Goal: Task Accomplishment & Management: Use online tool/utility

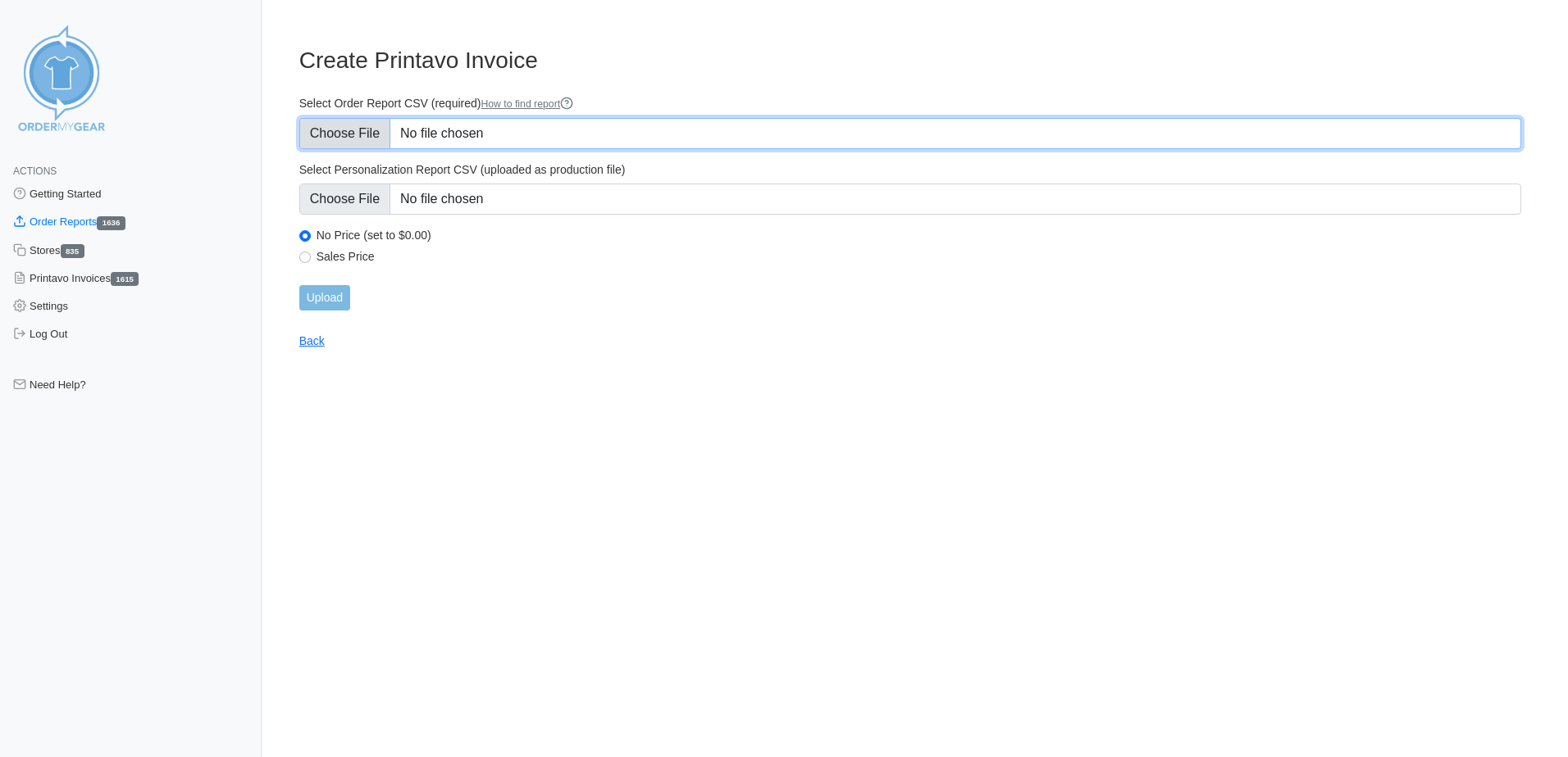
click at [461, 144] on input "Select Order Report CSV (required) How to find report" at bounding box center [910, 133] width 1222 height 31
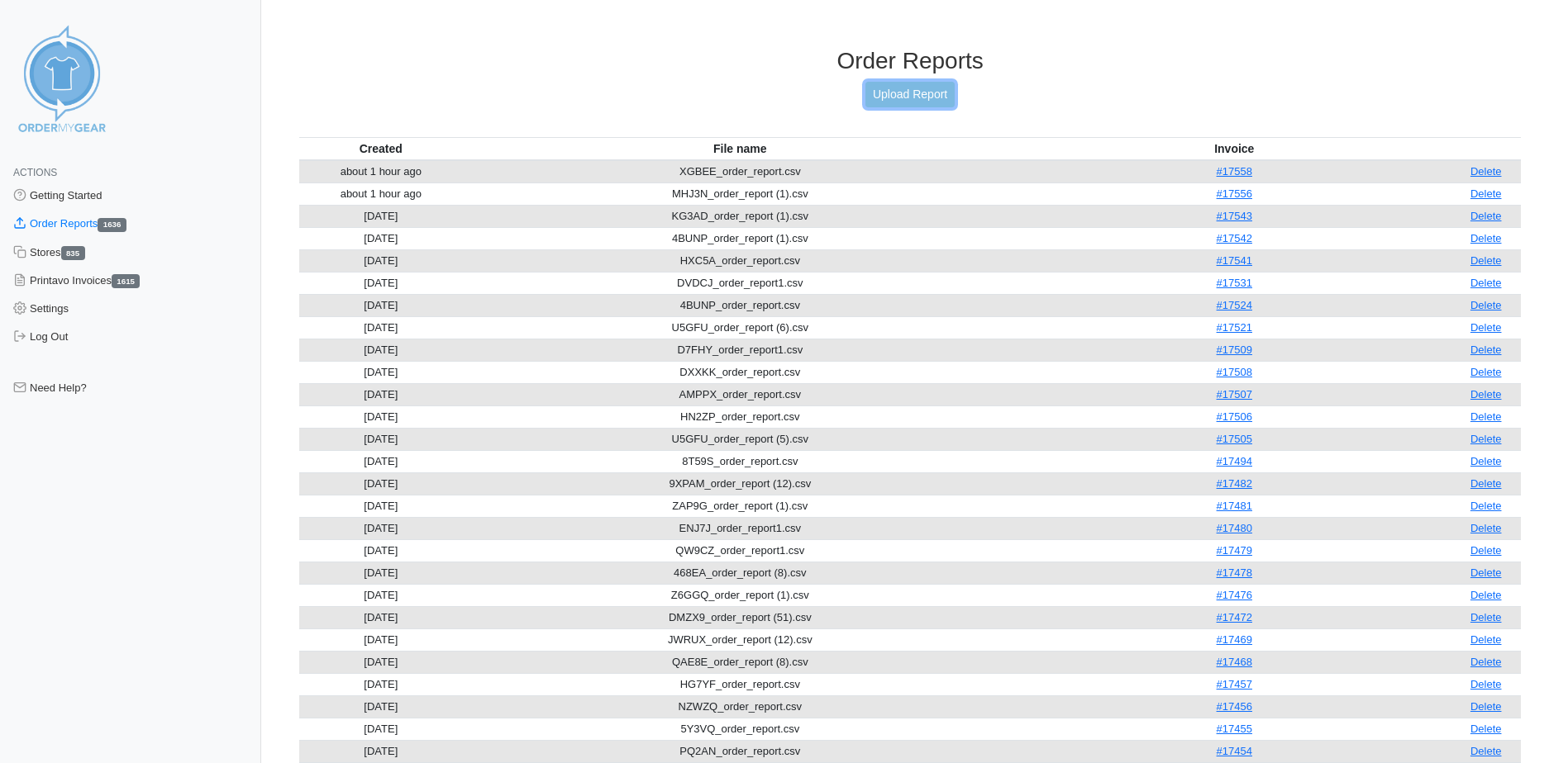
click at [908, 98] on link "Upload Report" at bounding box center [910, 94] width 89 height 25
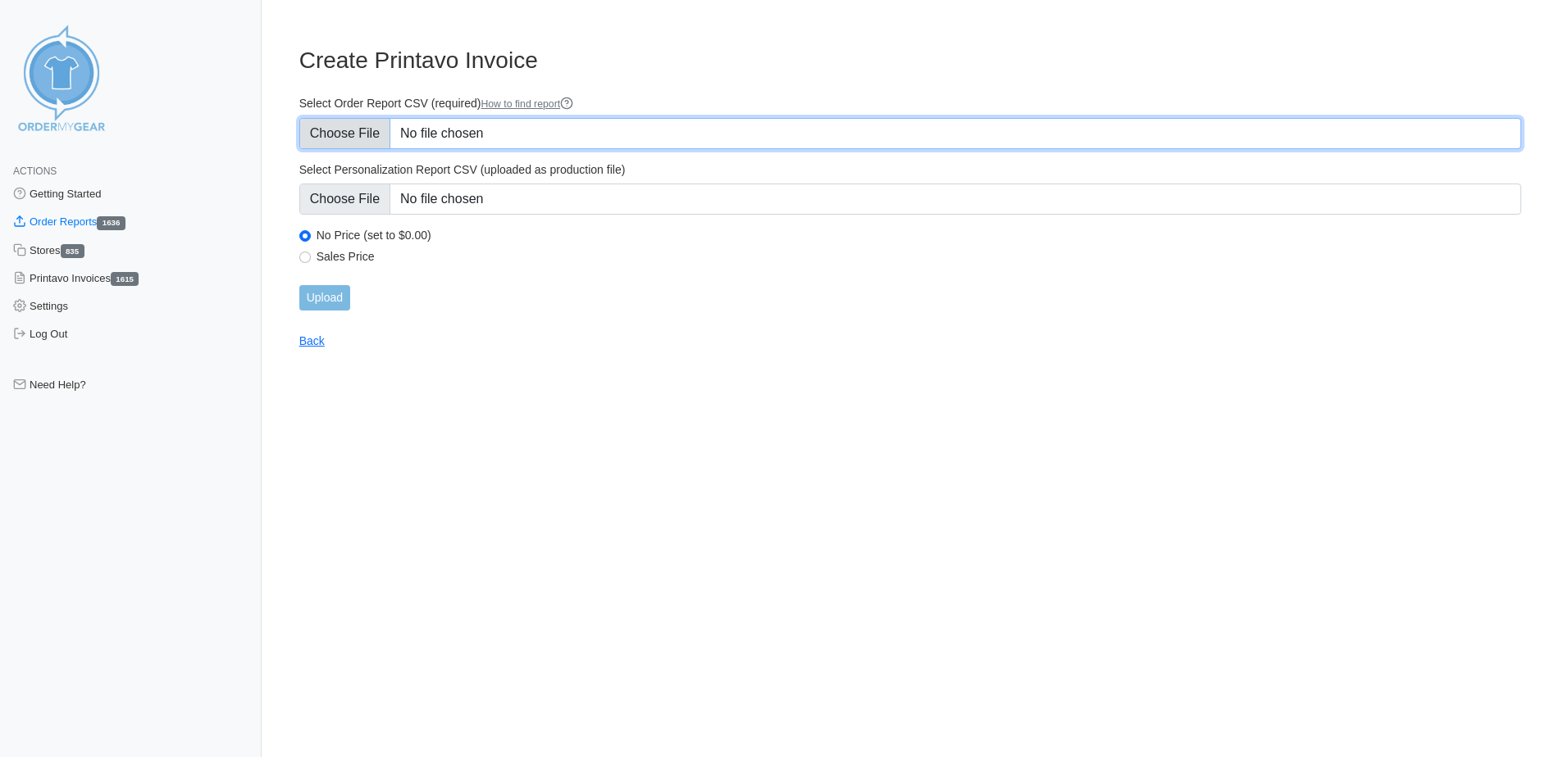
click at [498, 137] on input "Select Order Report CSV (required) How to find report" at bounding box center [910, 133] width 1222 height 31
type input "C:\fakepath\DVDCJ_order_report (1).csv"
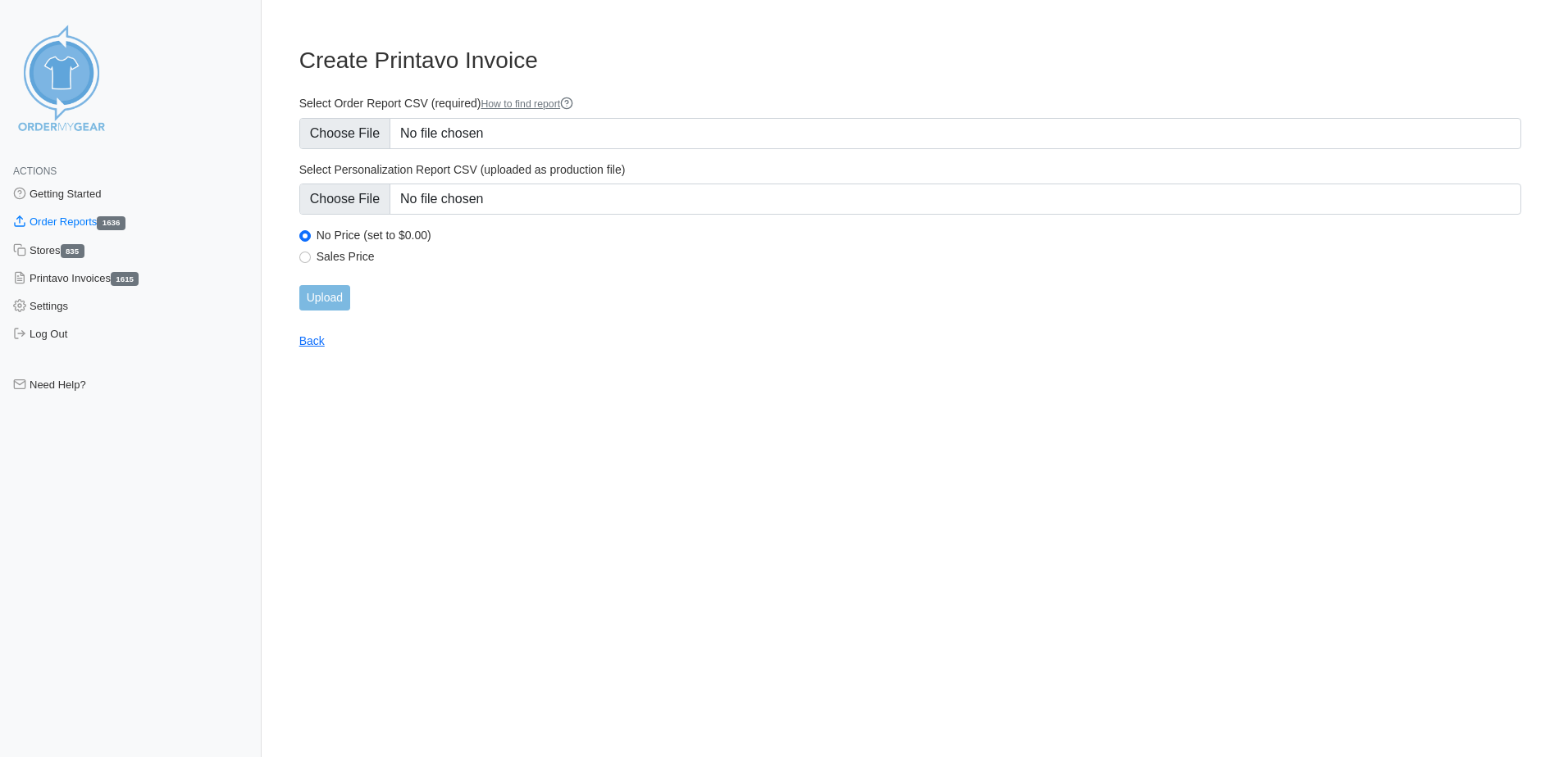
click at [335, 256] on label "Sales Price" at bounding box center [918, 257] width 1205 height 15
click at [311, 256] on input "Sales Price" at bounding box center [305, 258] width 11 height 11
radio input "true"
click at [335, 298] on input "Upload" at bounding box center [325, 298] width 51 height 25
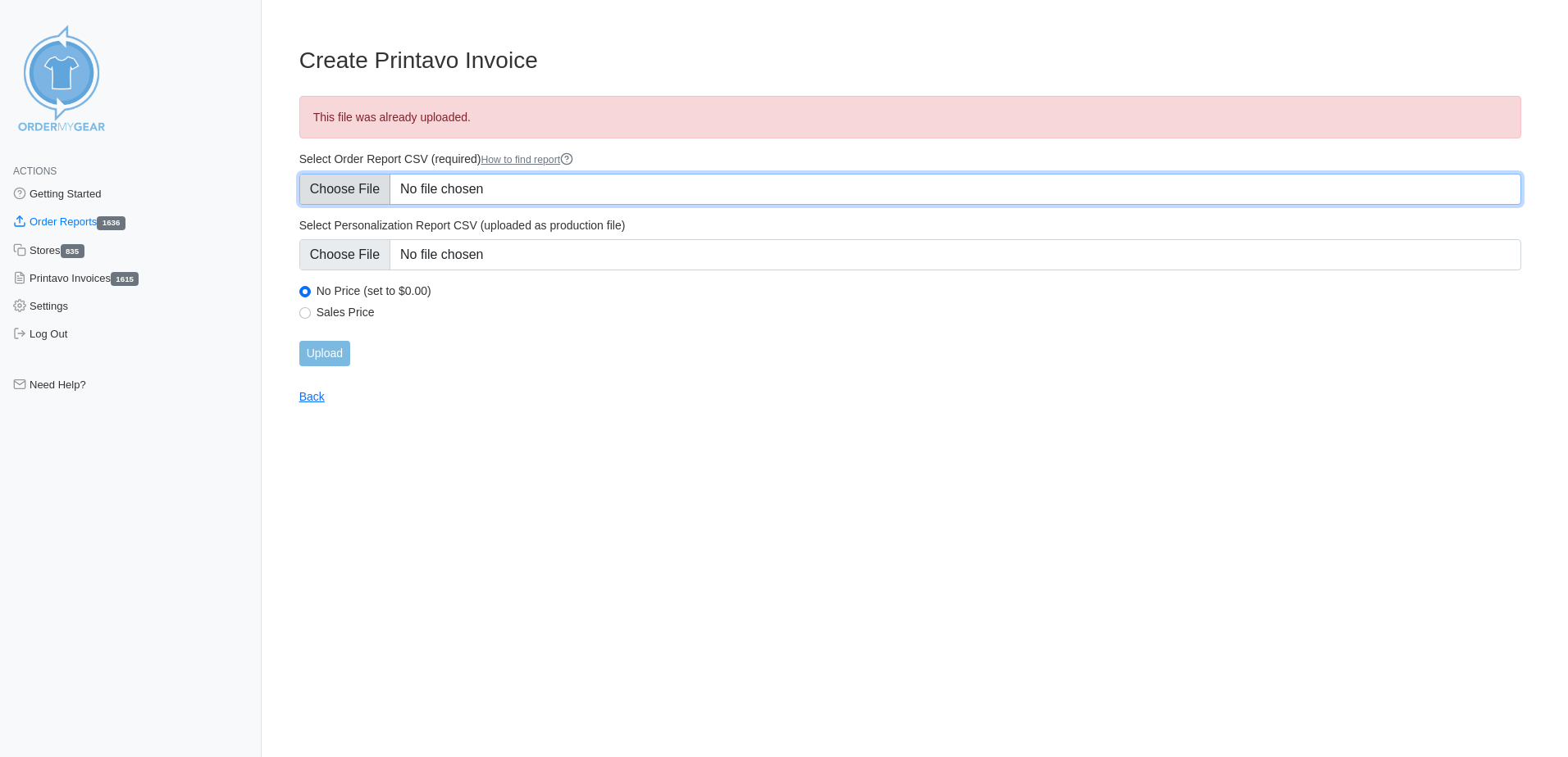
click at [462, 192] on input "Select Order Report CSV (required) How to find report" at bounding box center [910, 189] width 1222 height 31
type input "C:\fakepath\DVDCJ_order_report 1013.csv"
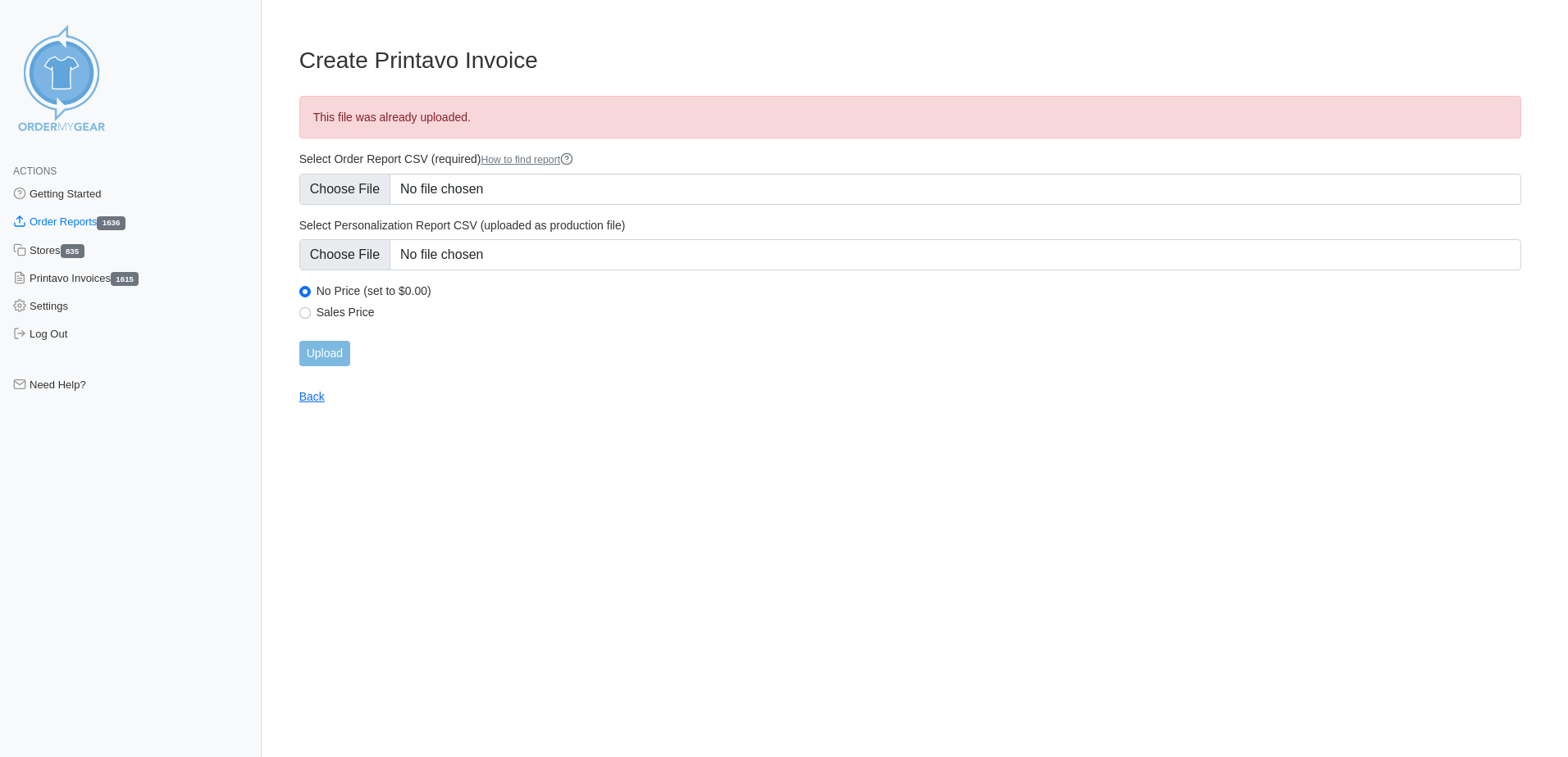
click at [333, 310] on label "Sales Price" at bounding box center [918, 312] width 1205 height 15
click at [311, 310] on input "Sales Price" at bounding box center [305, 313] width 11 height 11
radio input "true"
click at [341, 356] on input "Upload" at bounding box center [325, 353] width 51 height 25
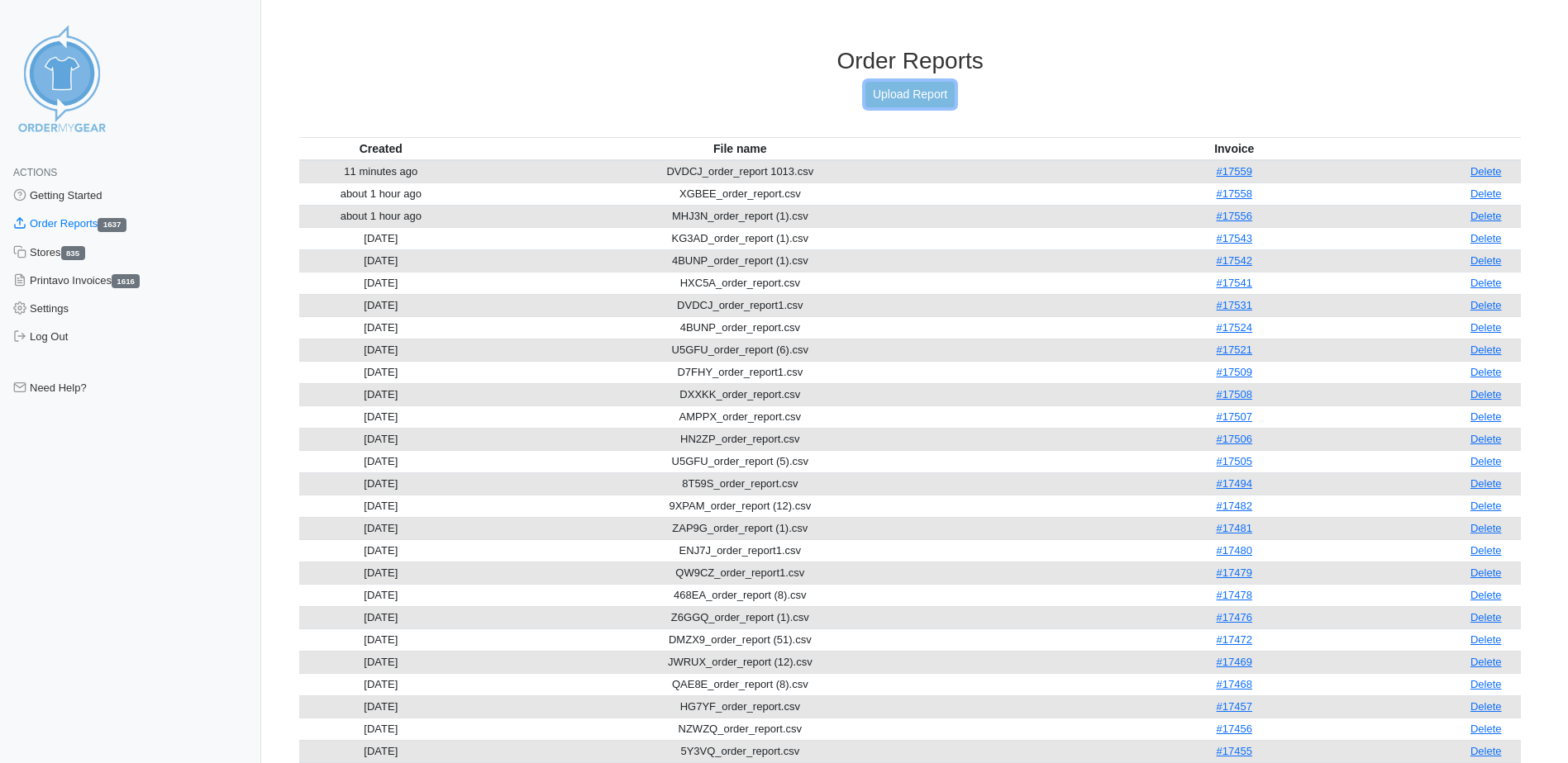
click at [903, 85] on link "Upload Report" at bounding box center [910, 94] width 89 height 25
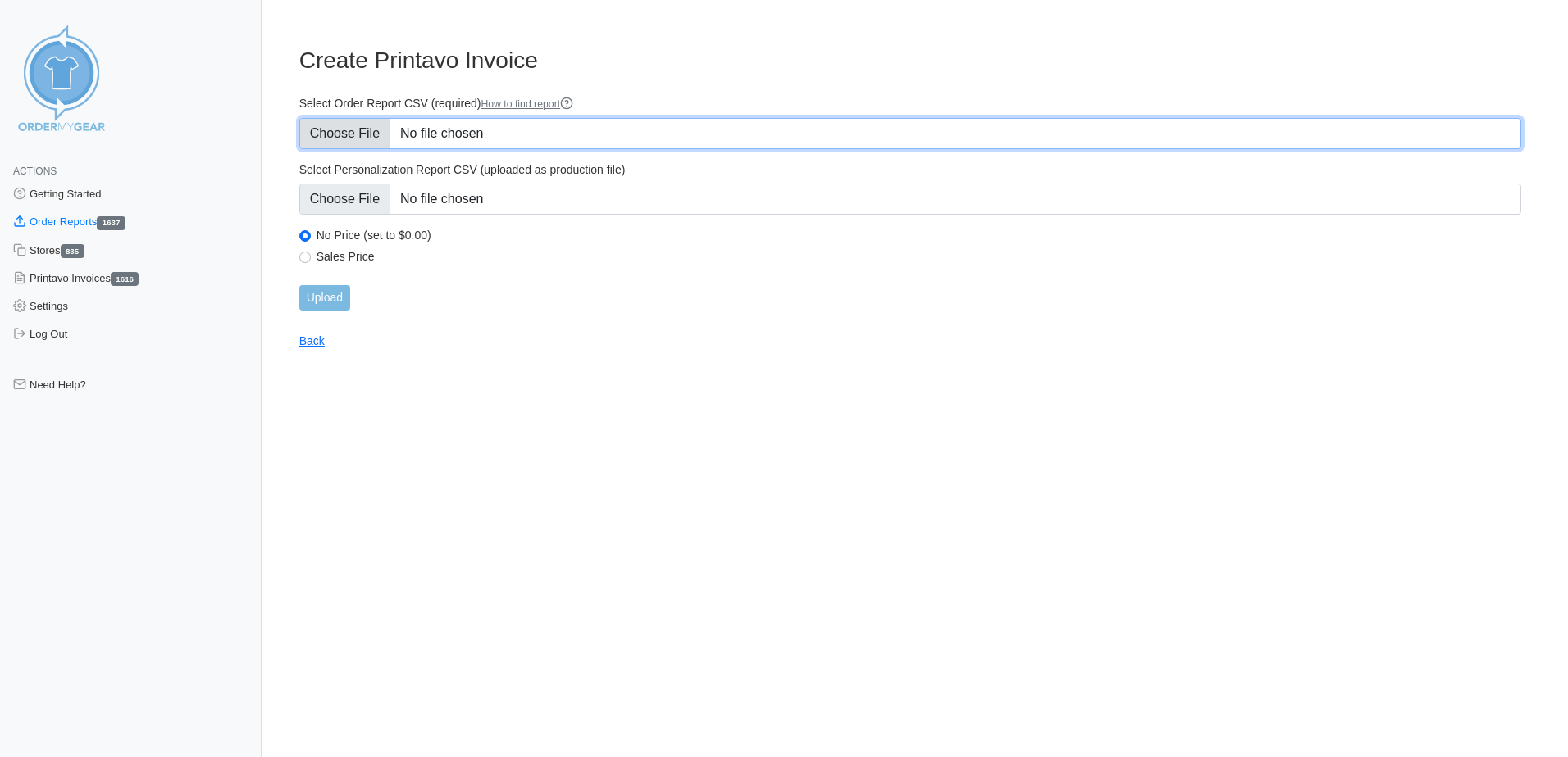
click at [591, 134] on input "Select Order Report CSV (required) How to find report" at bounding box center [910, 133] width 1222 height 31
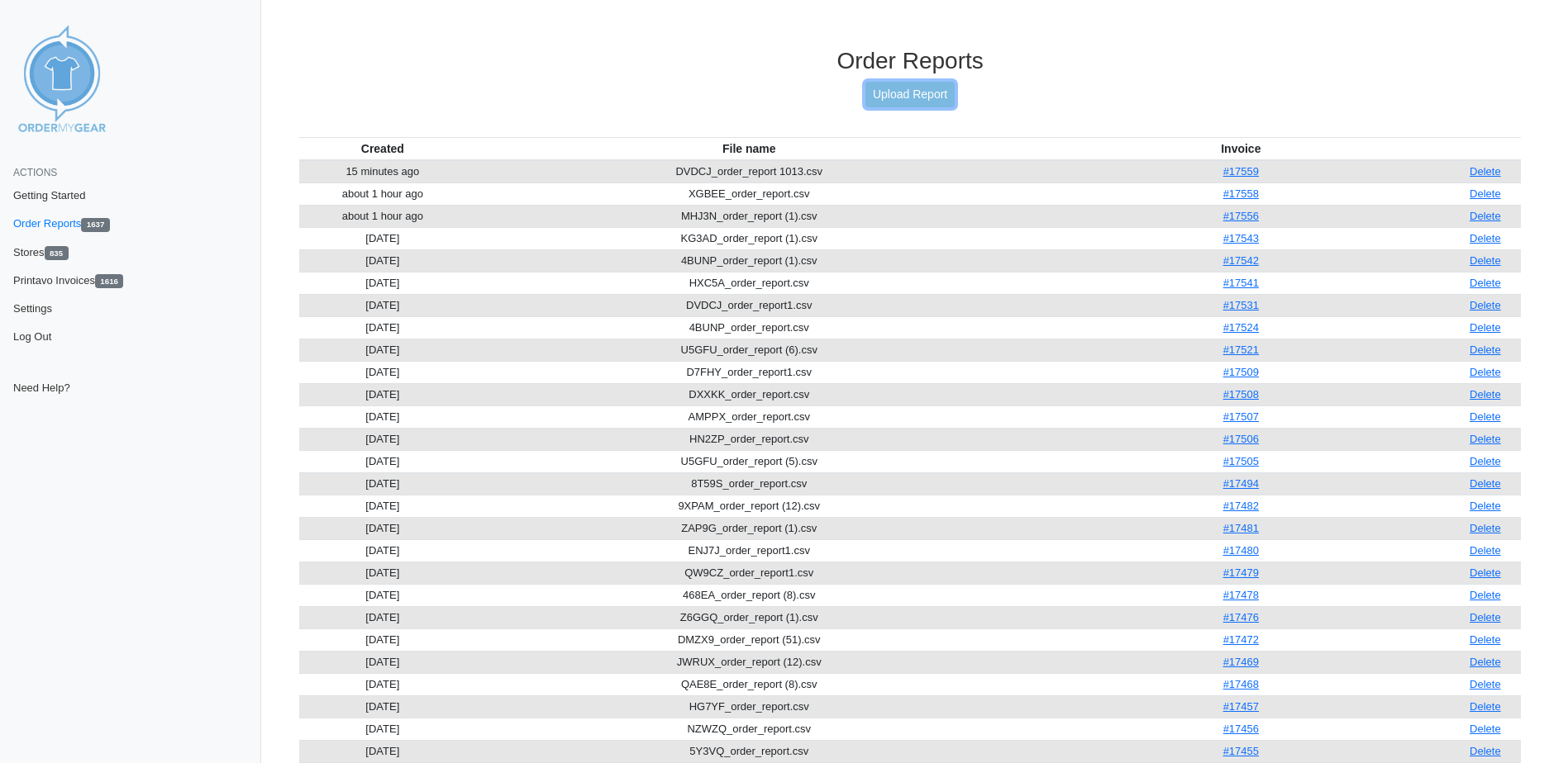
click at [922, 87] on link "Upload Report" at bounding box center [910, 94] width 89 height 25
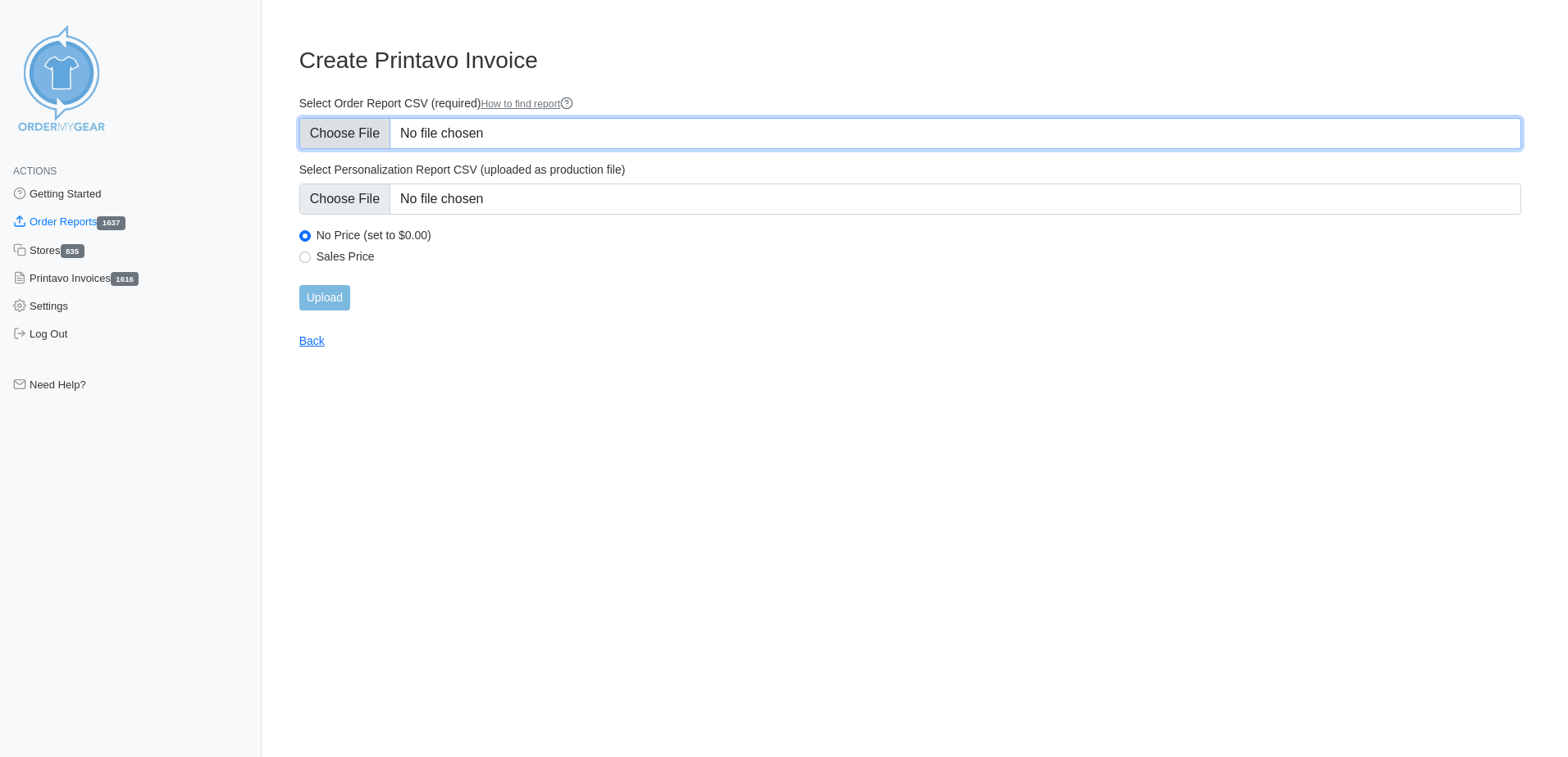
click at [541, 127] on input "Select Order Report CSV (required) How to find report" at bounding box center [910, 133] width 1222 height 31
type input "C:\fakepath\HXC5A_order_report.csv"
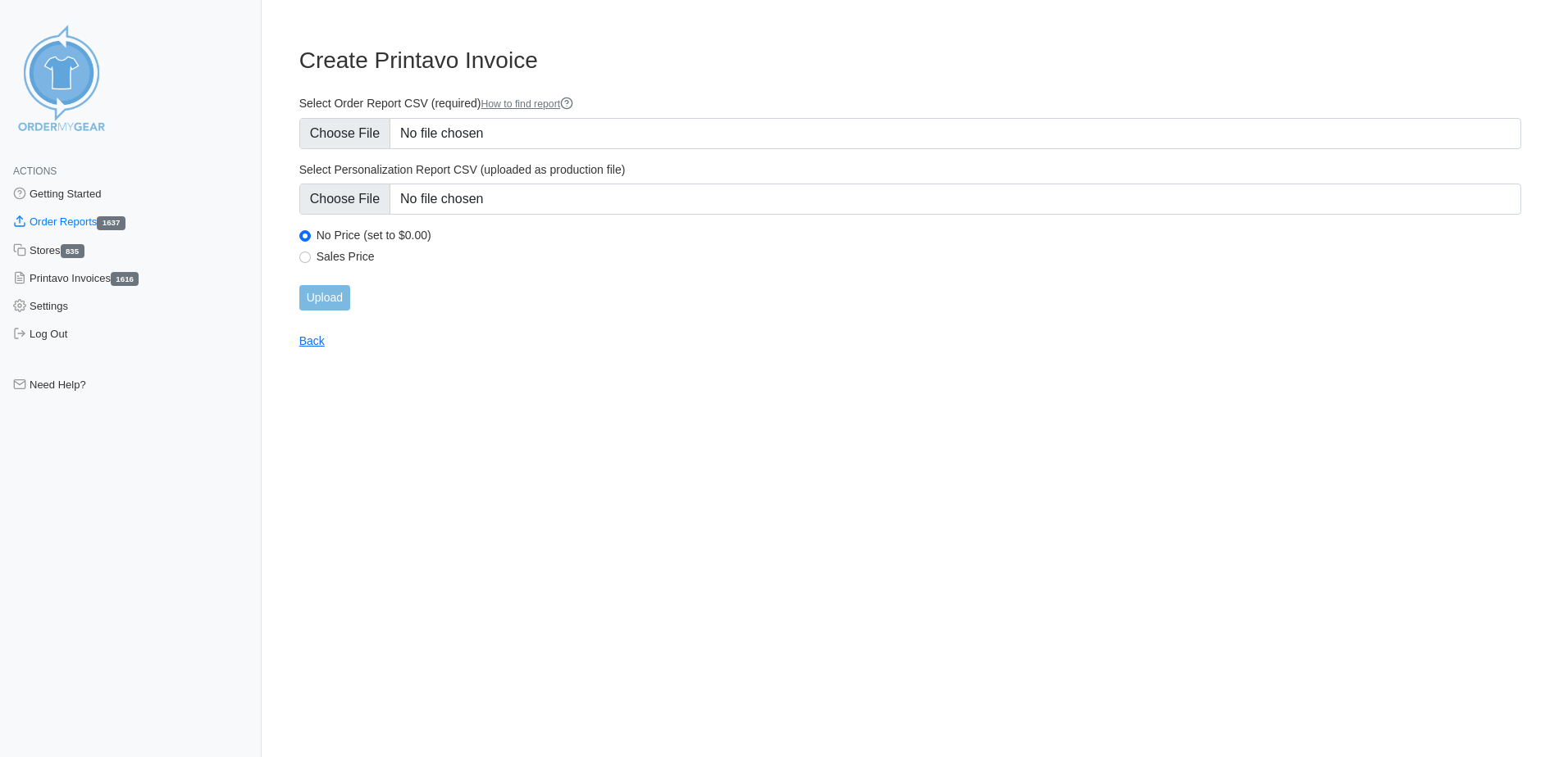
click at [359, 261] on label "Sales Price" at bounding box center [918, 257] width 1205 height 15
click at [311, 261] on input "Sales Price" at bounding box center [305, 258] width 11 height 11
radio input "true"
click at [341, 294] on input "Upload" at bounding box center [325, 298] width 51 height 25
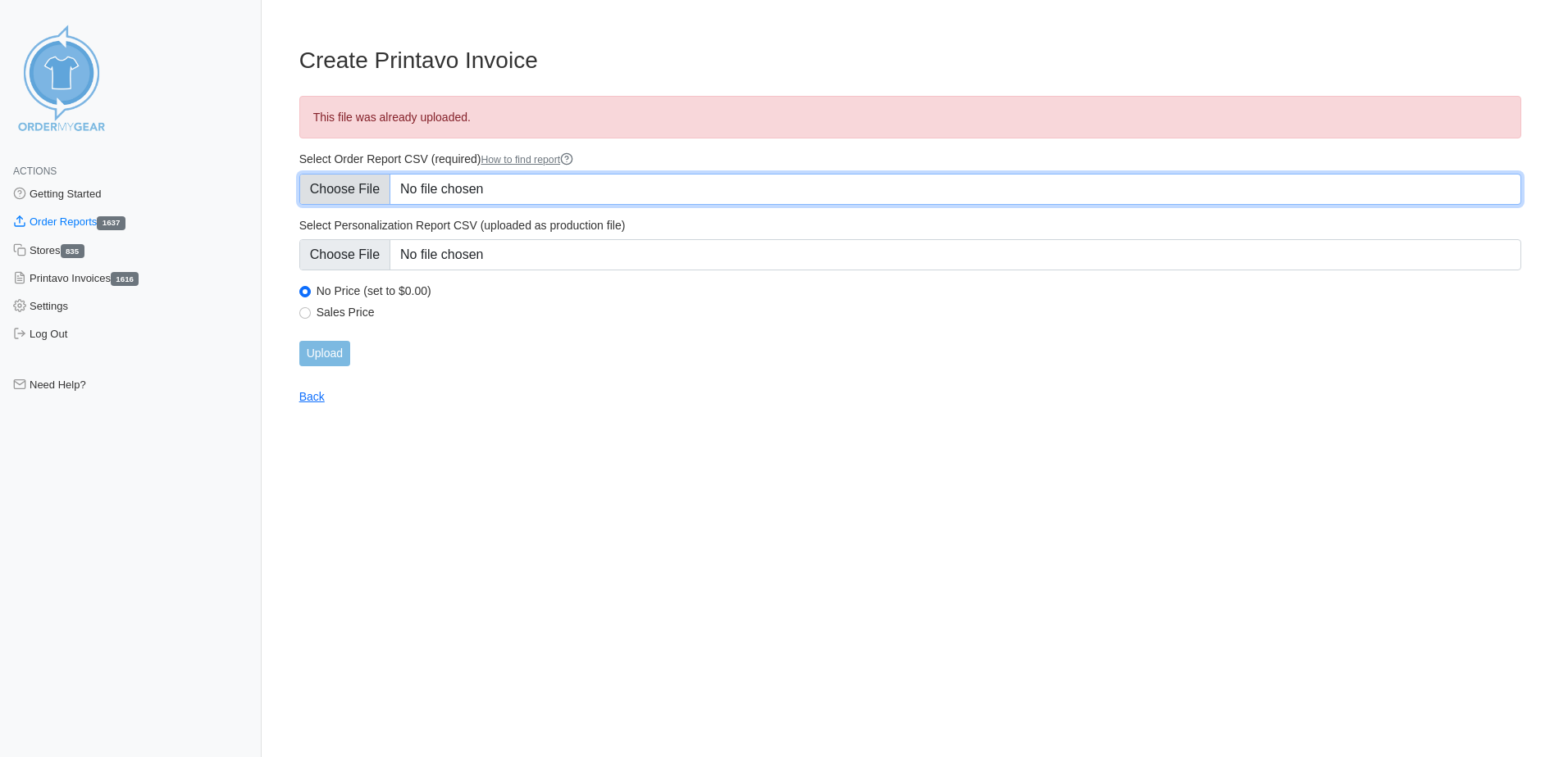
click at [456, 198] on input "Select Order Report CSV (required) How to find report" at bounding box center [910, 189] width 1222 height 31
type input "C:\fakepath\HXC5A_order_report1013.csv"
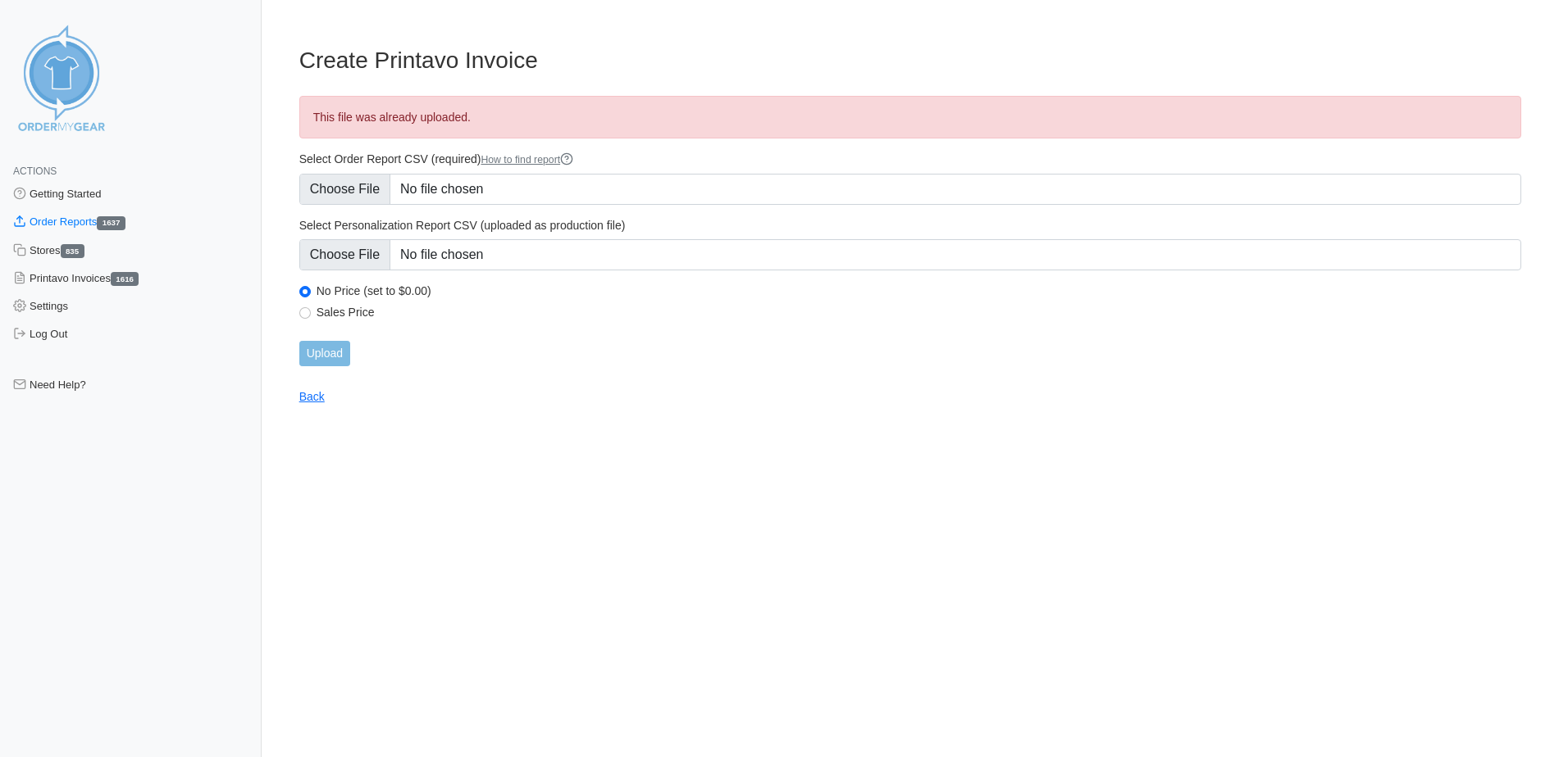
click at [353, 315] on label "Sales Price" at bounding box center [918, 312] width 1205 height 15
click at [311, 315] on input "Sales Price" at bounding box center [305, 313] width 11 height 11
radio input "true"
click at [326, 359] on input "Upload" at bounding box center [325, 353] width 51 height 25
